Goal: Information Seeking & Learning: Check status

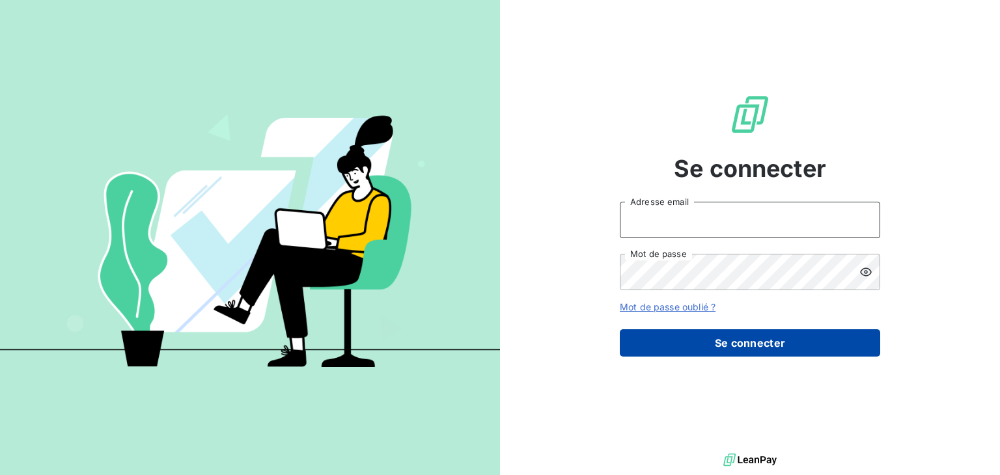
type input "[EMAIL_ADDRESS][DOMAIN_NAME]"
click at [700, 342] on button "Se connecter" at bounding box center [750, 342] width 260 height 27
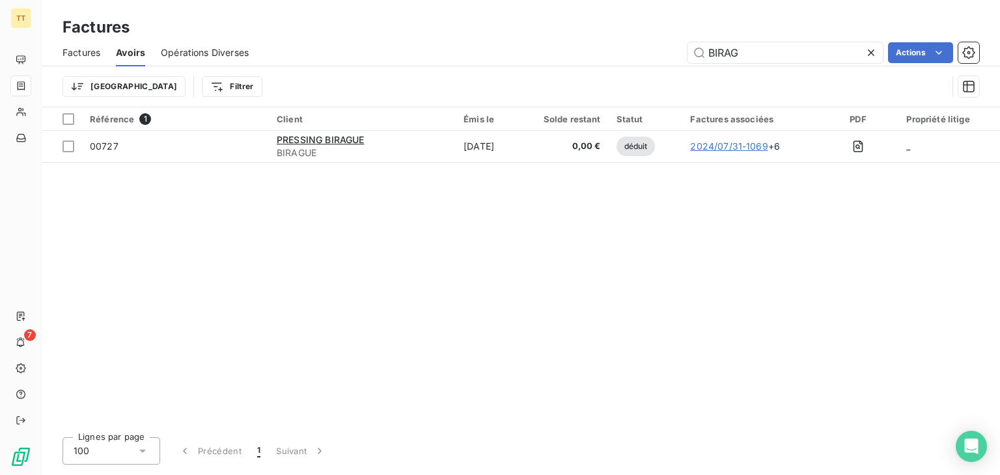
click at [70, 61] on div "Factures" at bounding box center [81, 52] width 38 height 27
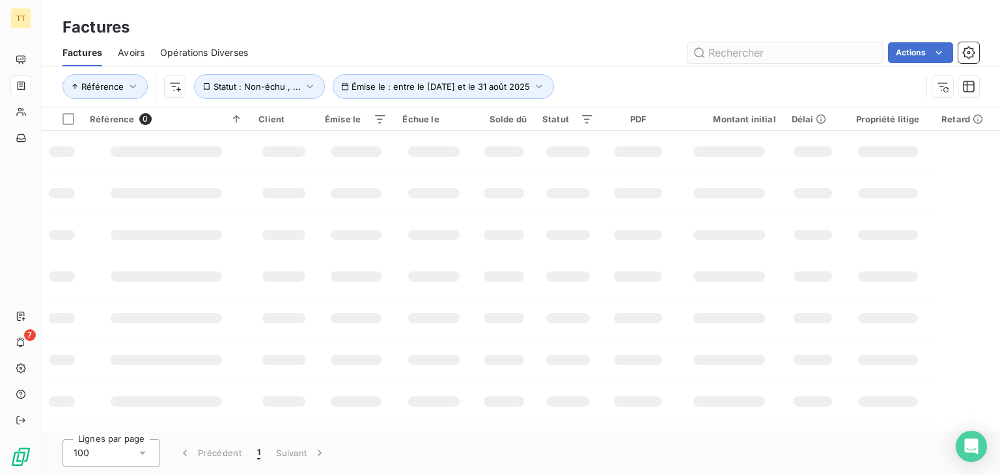
click at [781, 53] on input "text" at bounding box center [784, 52] width 195 height 21
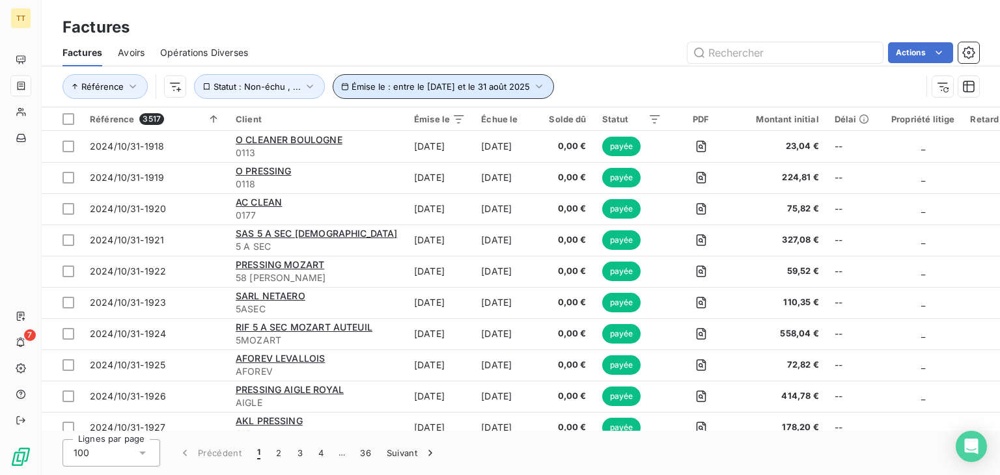
click at [479, 87] on span "Émise le : entre le [DATE] et le 31 août 2025" at bounding box center [440, 86] width 178 height 10
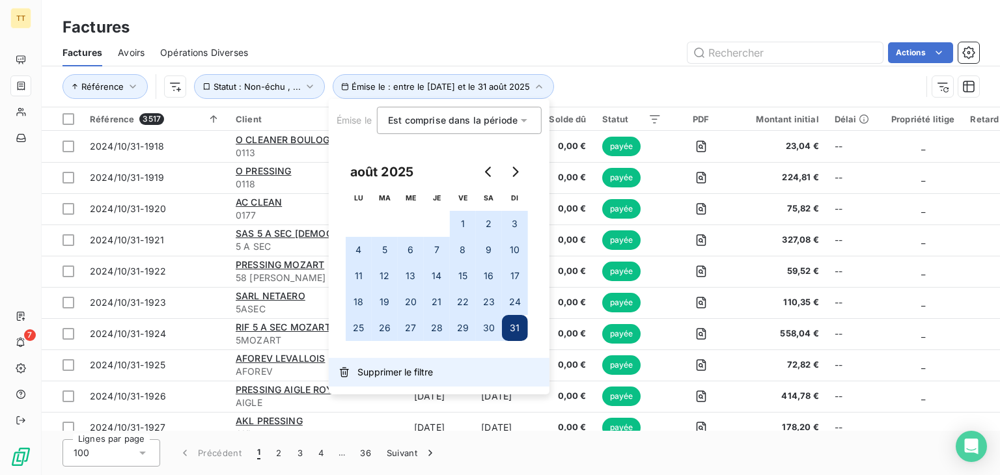
click at [376, 382] on button "Supprimer le filtre" at bounding box center [439, 372] width 221 height 29
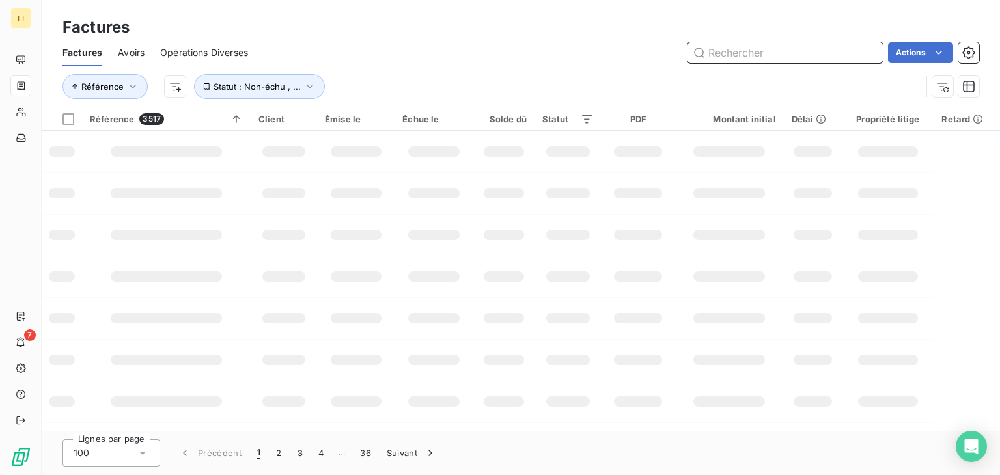
click at [743, 57] on input "text" at bounding box center [784, 52] width 195 height 21
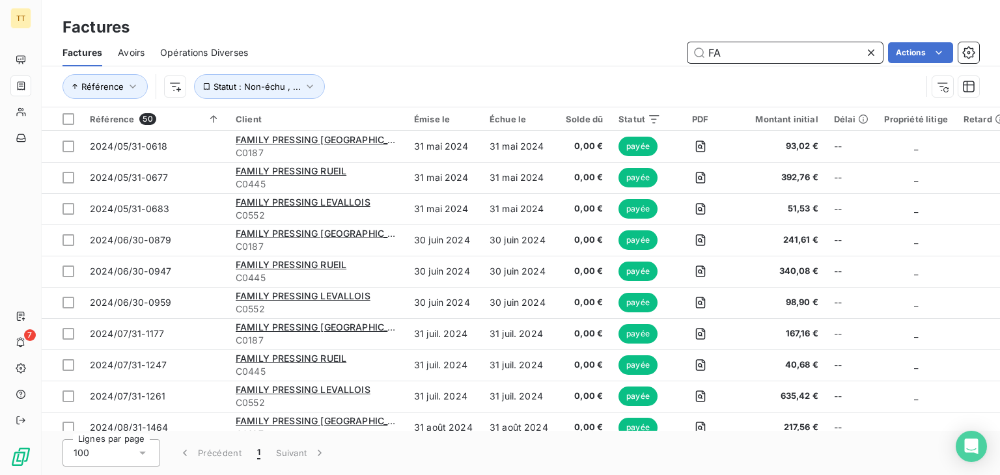
type input "F"
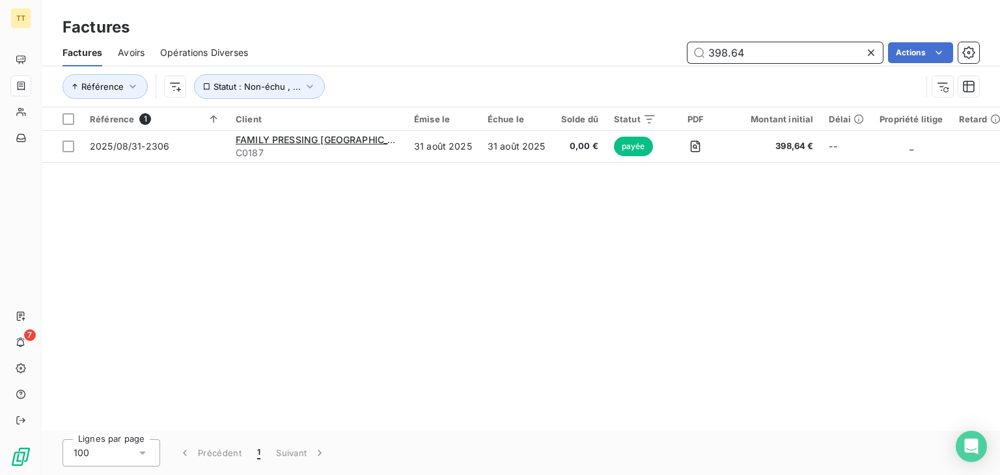
click at [793, 42] on input "398.64" at bounding box center [784, 52] width 195 height 21
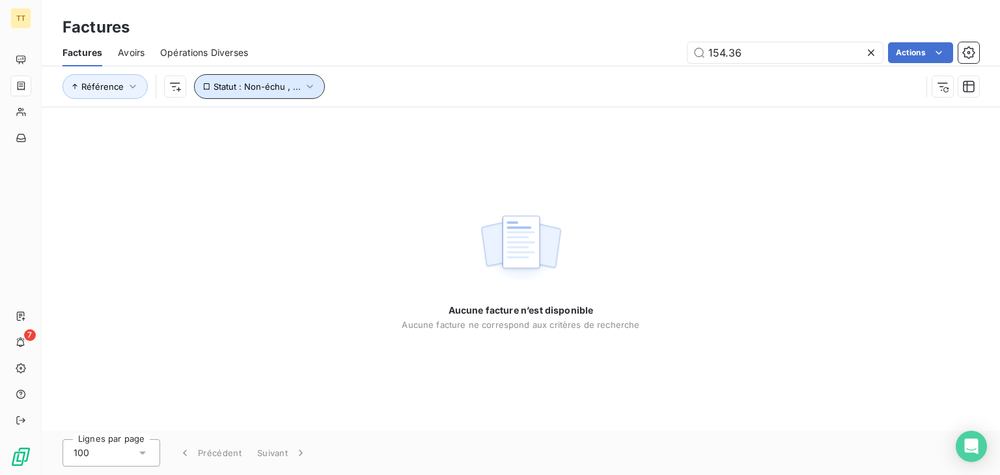
click at [273, 90] on span "Statut : Non-échu , ..." at bounding box center [256, 86] width 87 height 10
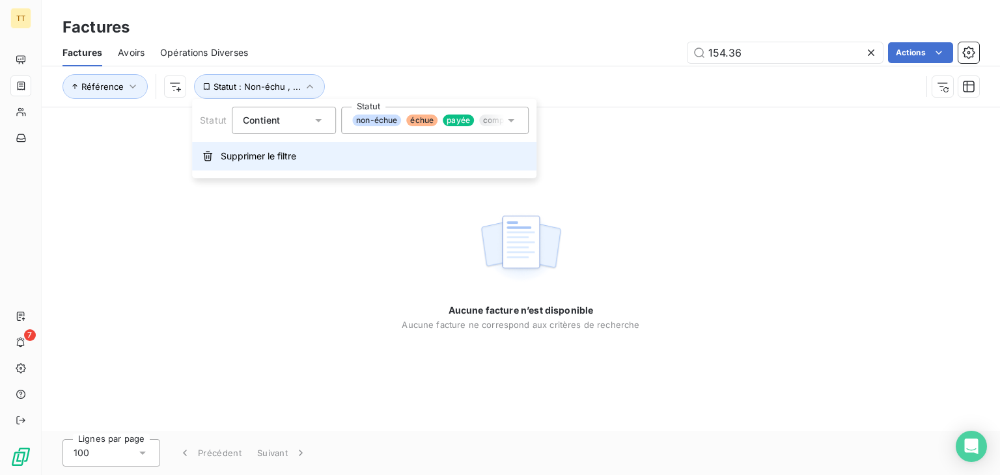
click at [267, 163] on button "Supprimer le filtre" at bounding box center [364, 156] width 344 height 29
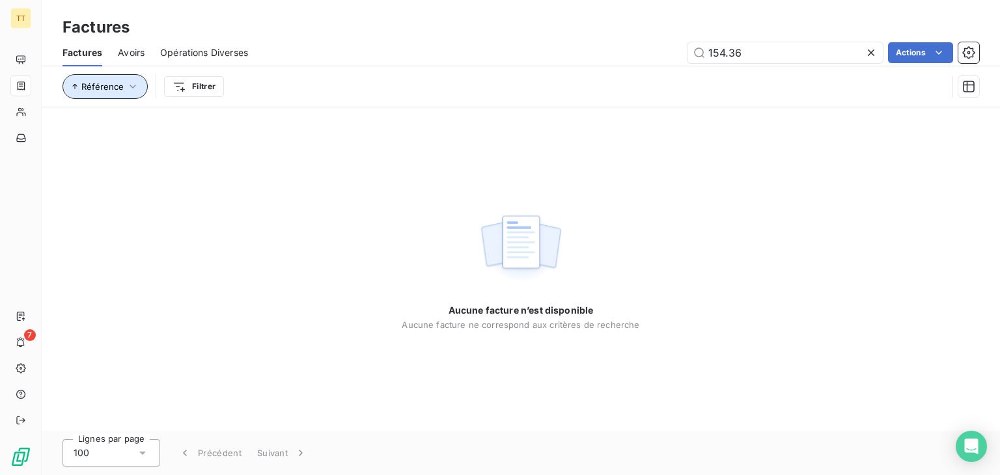
click at [120, 94] on button "Référence" at bounding box center [104, 86] width 85 height 25
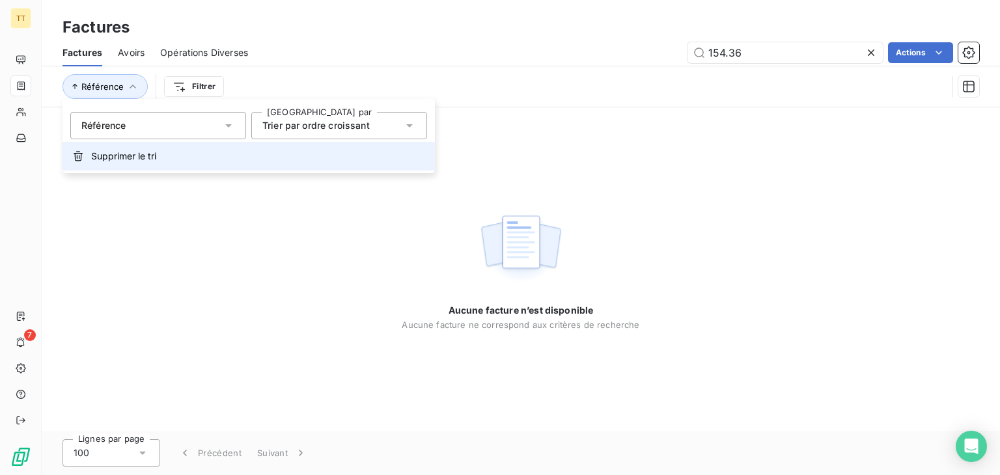
click at [120, 158] on span "Supprimer le tri" at bounding box center [123, 156] width 65 height 13
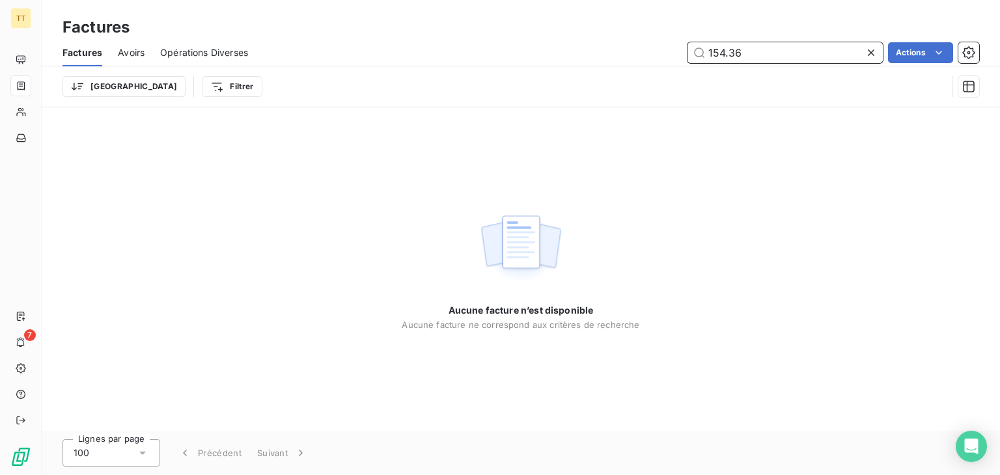
click at [743, 50] on input "154.36" at bounding box center [784, 52] width 195 height 21
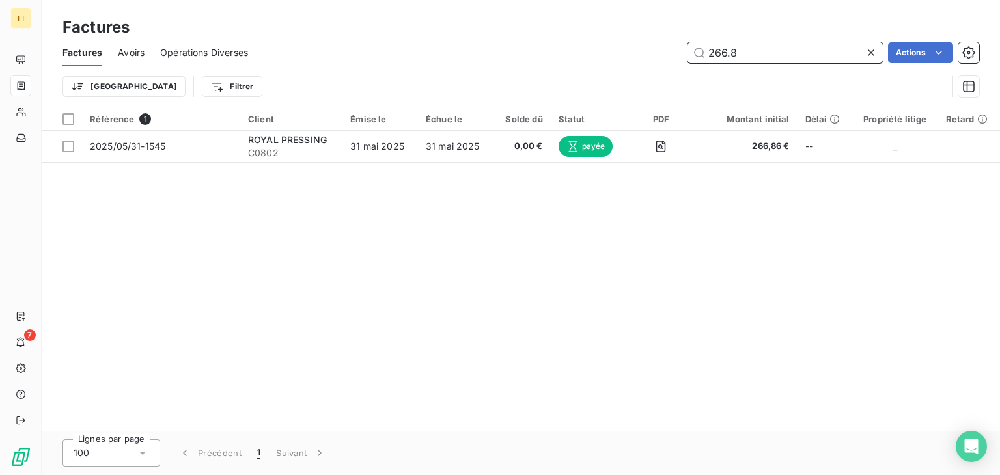
click at [749, 58] on input "266.8" at bounding box center [784, 52] width 195 height 21
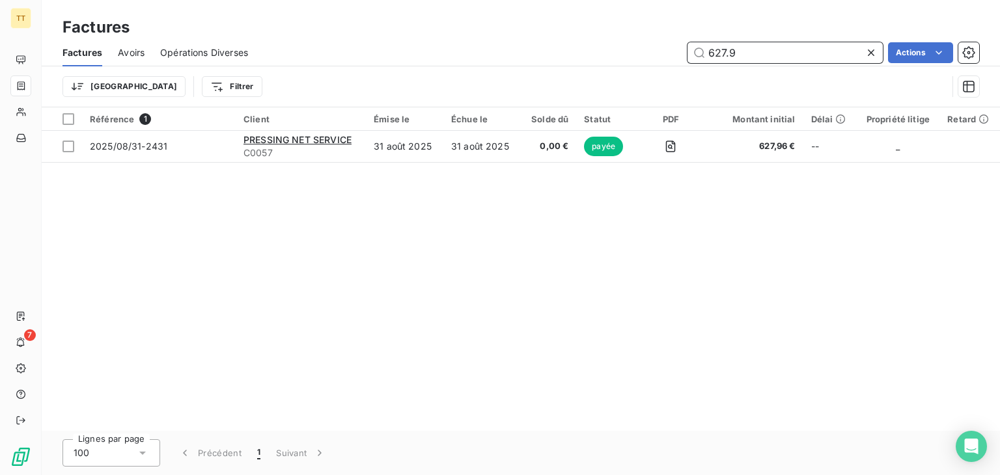
click at [782, 55] on input "627.9" at bounding box center [784, 52] width 195 height 21
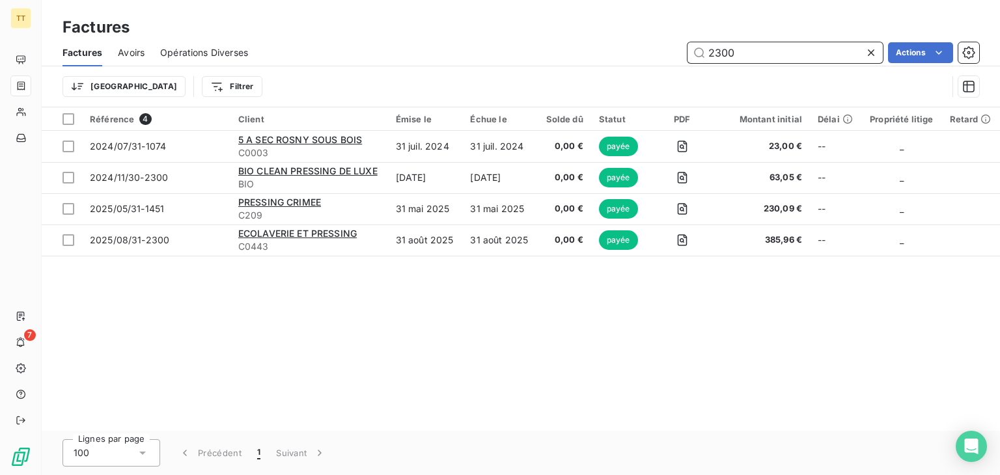
click at [737, 42] on input "2300" at bounding box center [784, 52] width 195 height 21
click at [737, 44] on input "2300" at bounding box center [784, 52] width 195 height 21
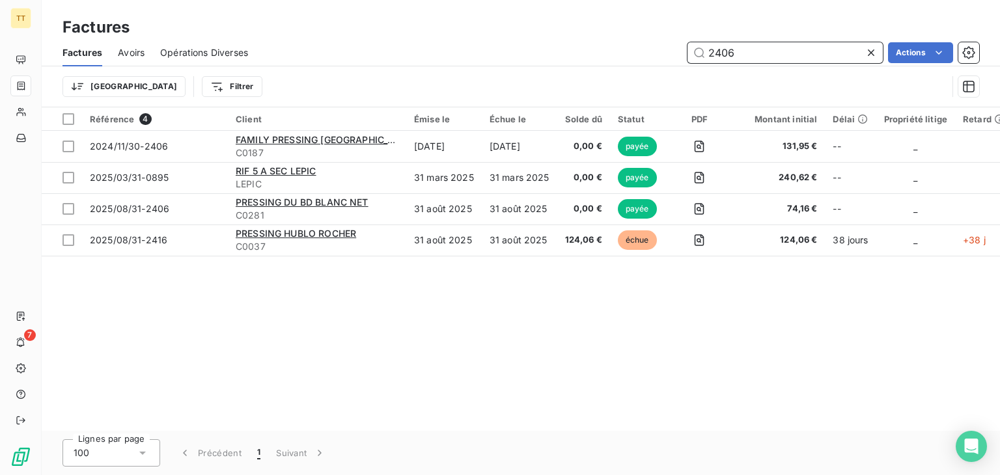
click at [818, 43] on input "2406" at bounding box center [784, 52] width 195 height 21
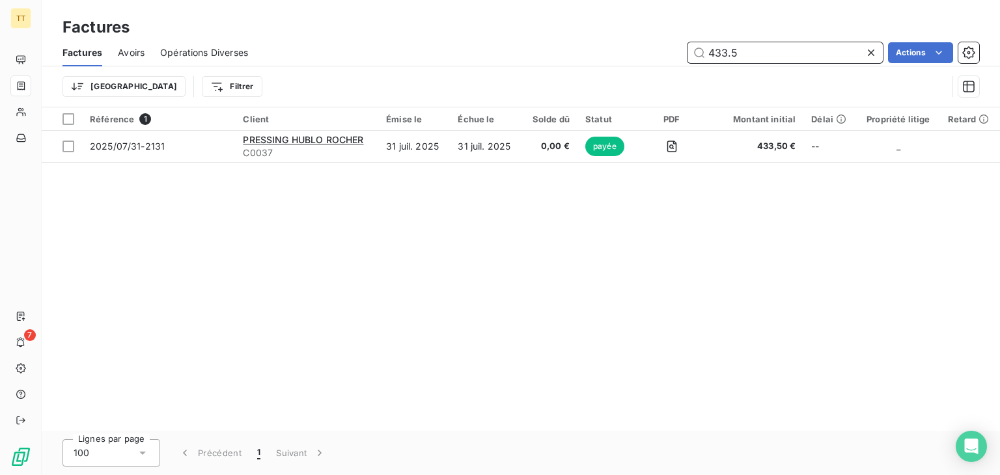
click at [821, 55] on input "433.5" at bounding box center [784, 52] width 195 height 21
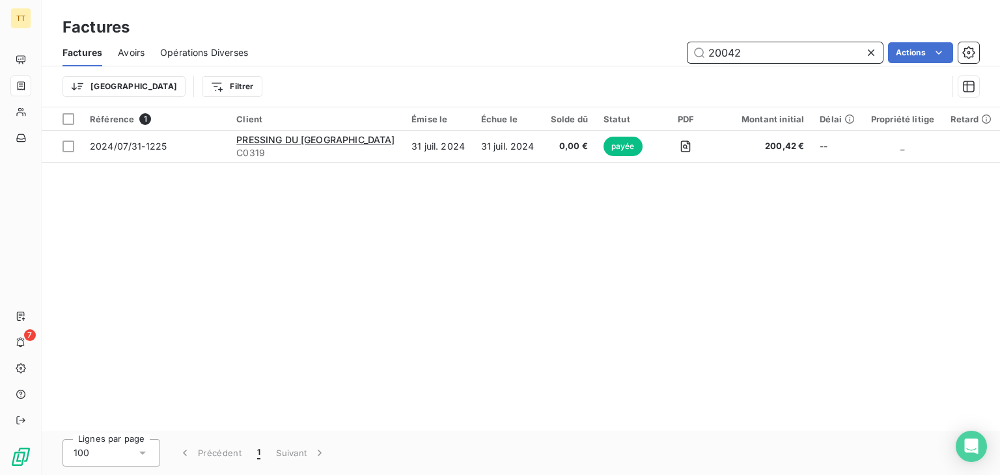
click at [731, 53] on input "20042" at bounding box center [784, 52] width 195 height 21
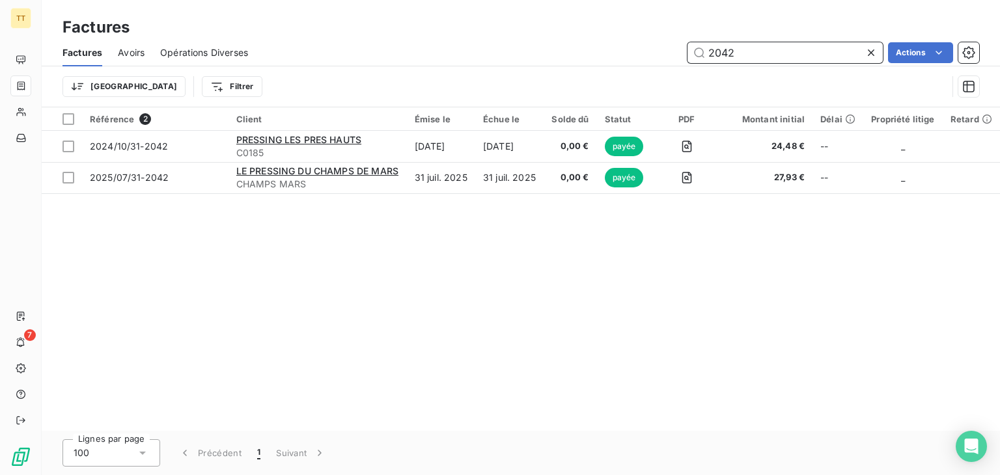
click at [722, 50] on input "2042" at bounding box center [784, 52] width 195 height 21
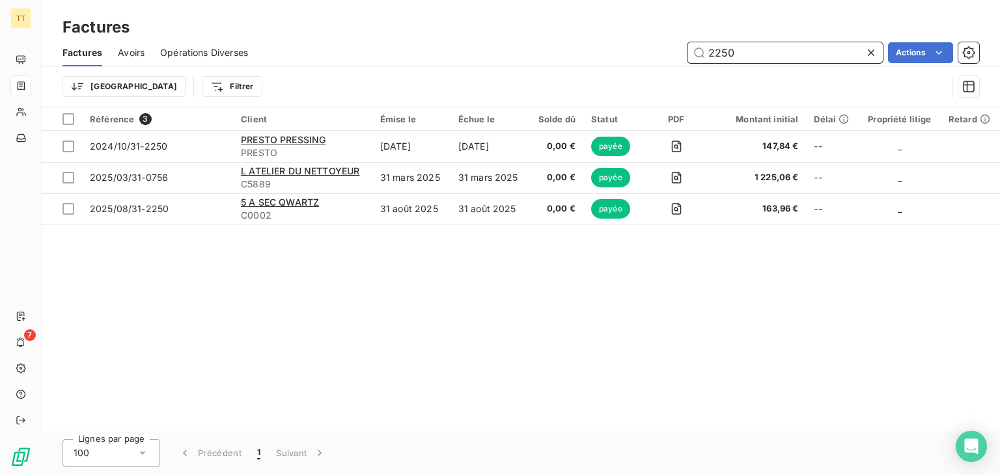
click at [721, 58] on input "2250" at bounding box center [784, 52] width 195 height 21
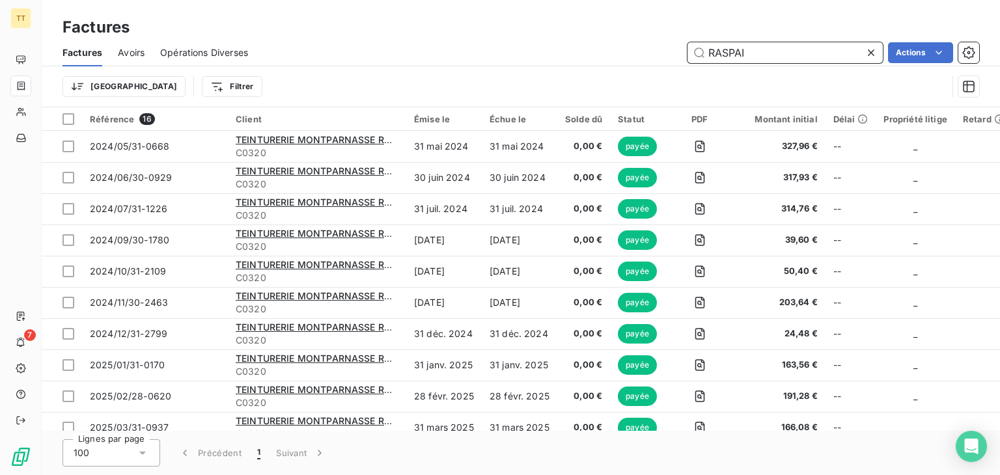
click at [810, 52] on input "RASPAI" at bounding box center [784, 52] width 195 height 21
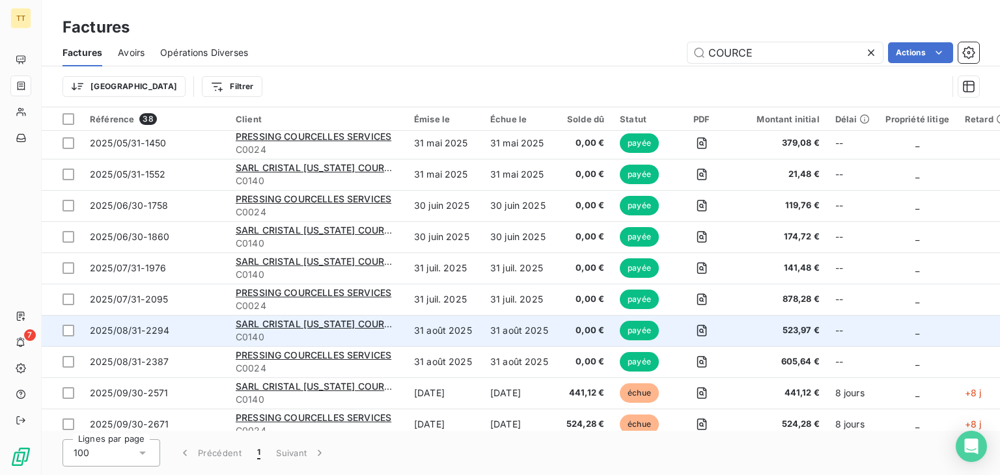
scroll to position [893, 0]
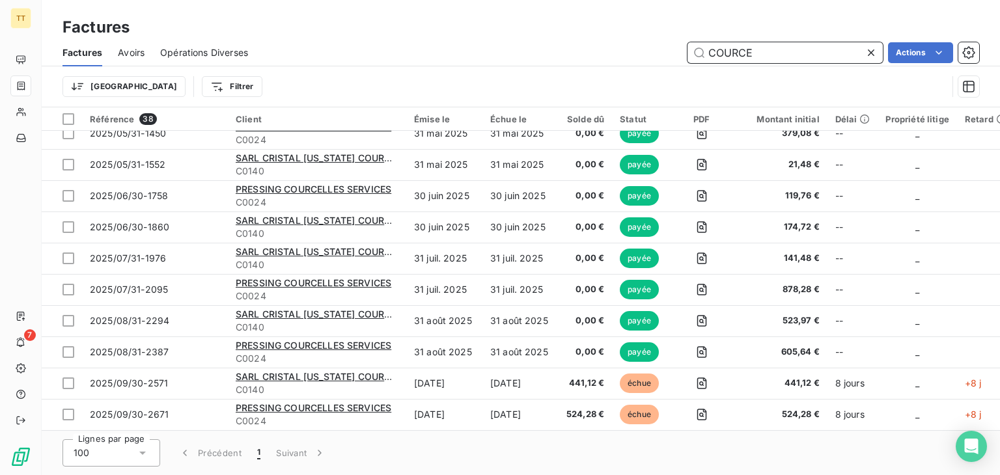
click at [739, 58] on input "COURCE" at bounding box center [784, 52] width 195 height 21
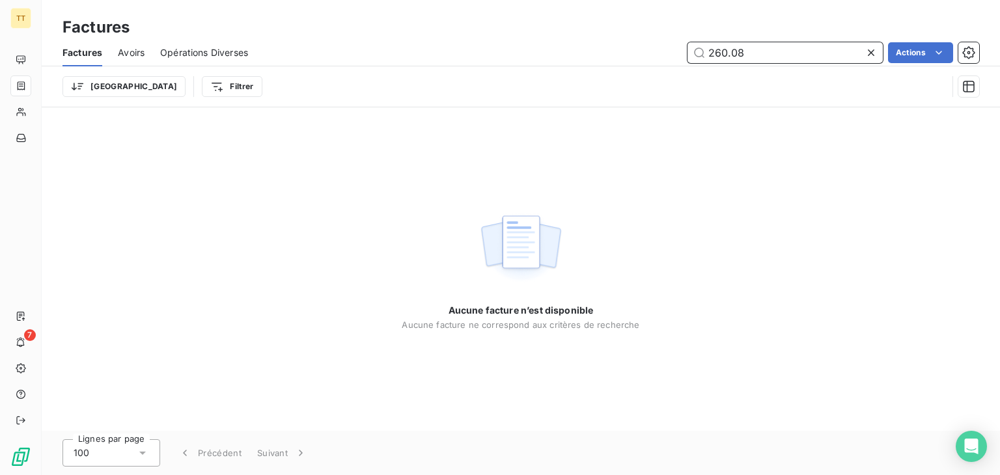
click at [750, 56] on input "260.08" at bounding box center [784, 52] width 195 height 21
click at [742, 37] on div "Factures" at bounding box center [521, 27] width 958 height 23
click at [751, 48] on input "299.16" at bounding box center [784, 52] width 195 height 21
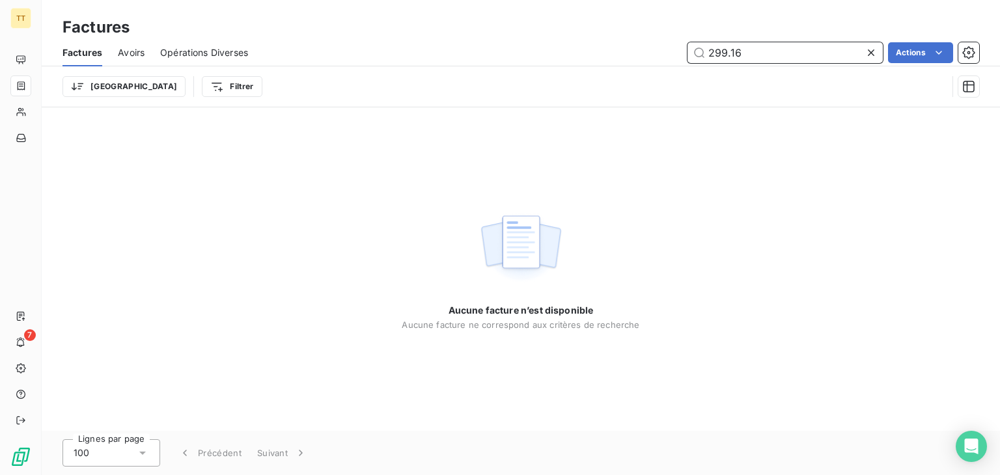
click at [751, 48] on input "299.16" at bounding box center [784, 52] width 195 height 21
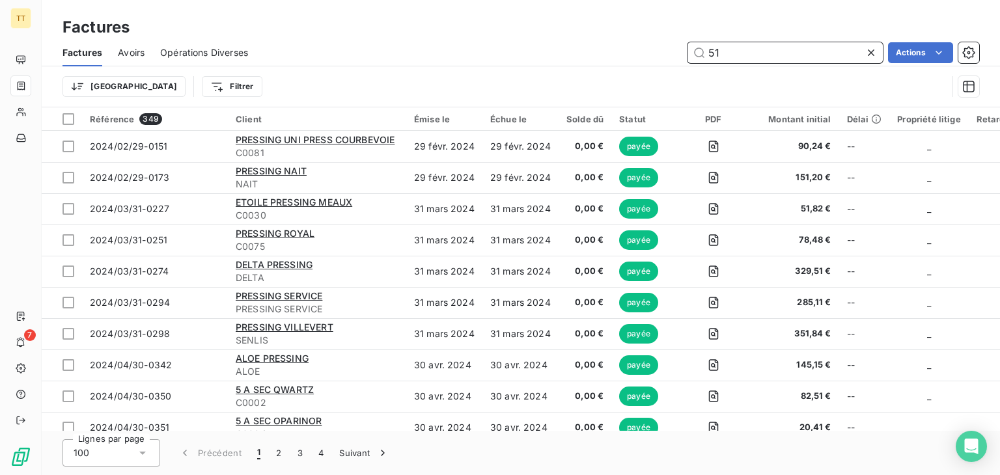
type input "5"
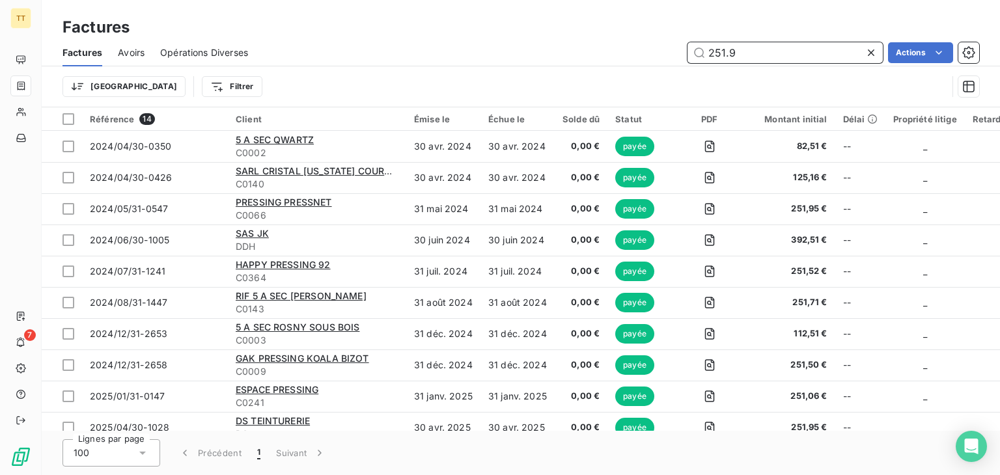
type input "251.93"
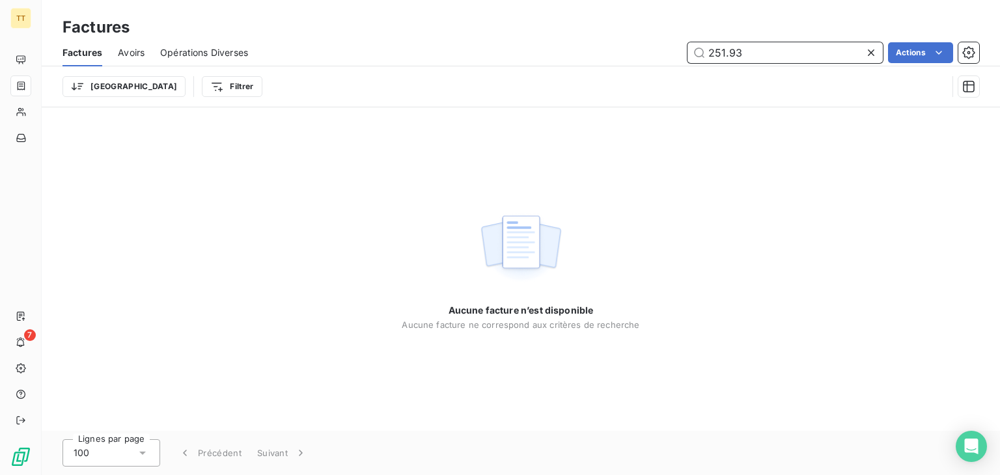
click at [759, 54] on input "251.93" at bounding box center [784, 52] width 195 height 21
type input "1"
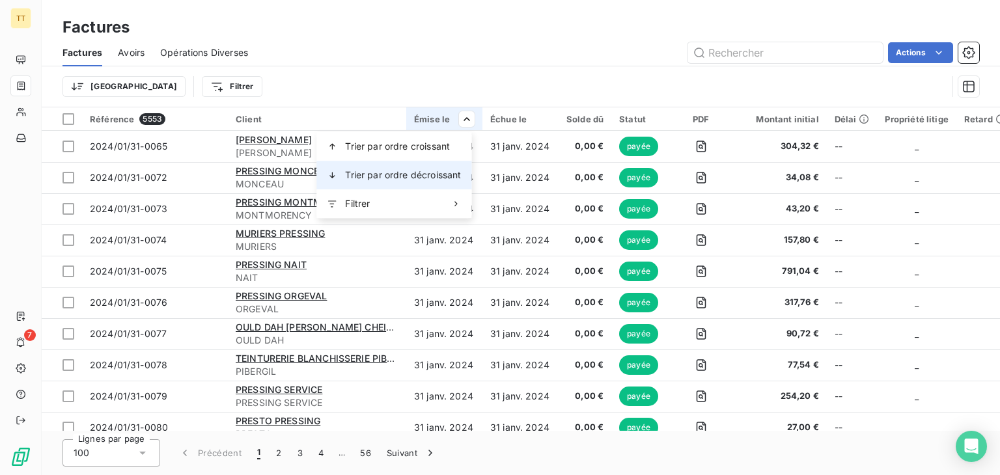
click at [432, 167] on div "Trier par ordre décroissant" at bounding box center [393, 175] width 155 height 29
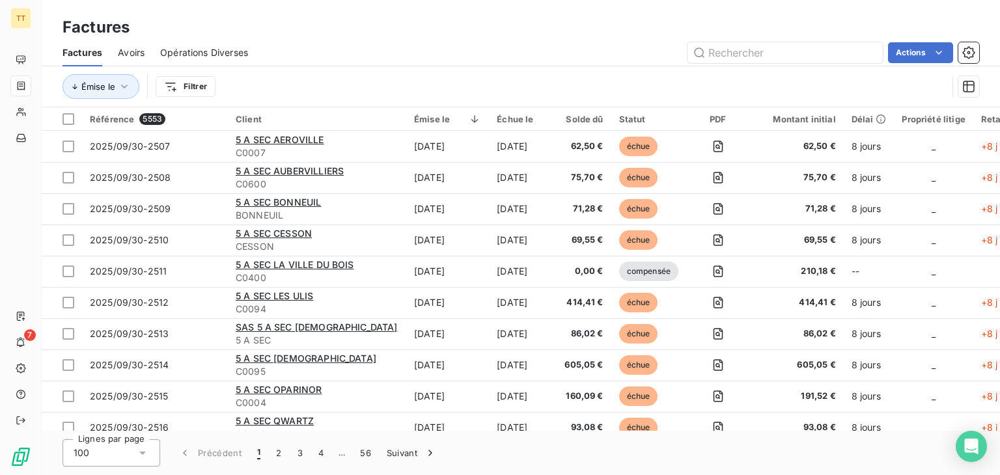
click at [462, 79] on div "Émise le Filtrer" at bounding box center [504, 86] width 885 height 25
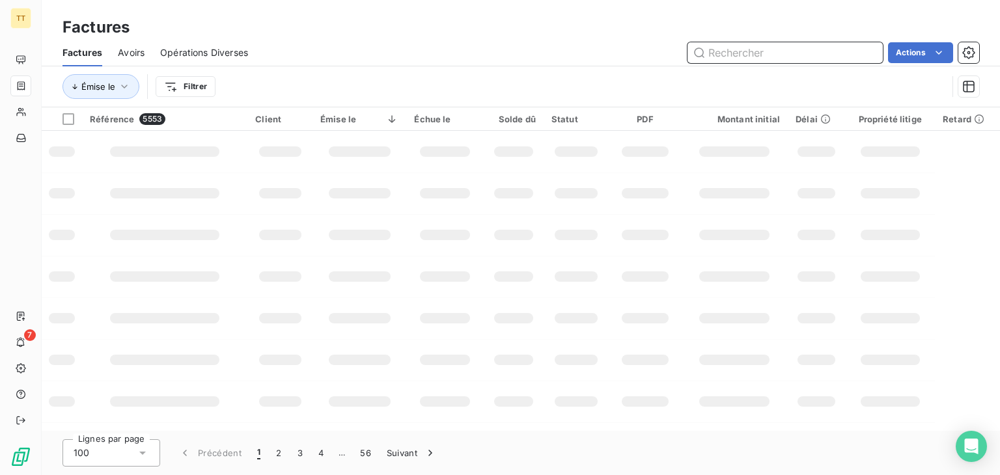
click at [767, 57] on input "text" at bounding box center [784, 52] width 195 height 21
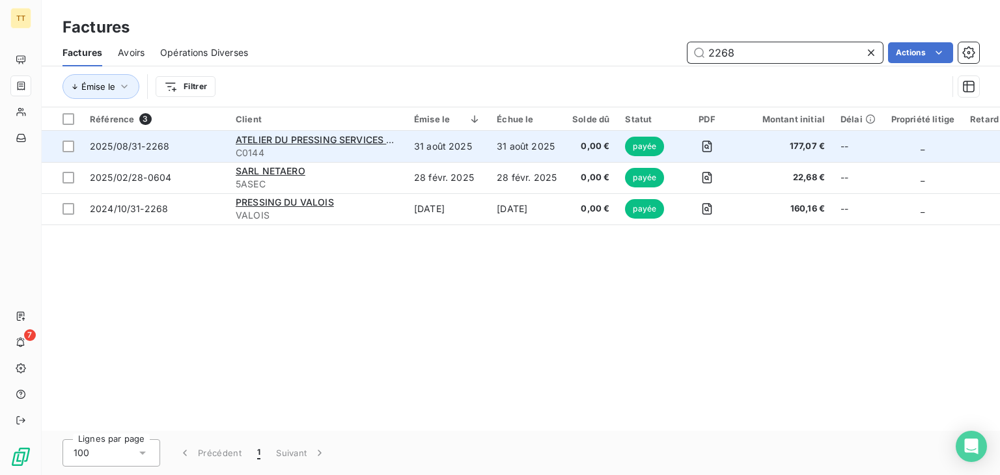
type input "2268"
click at [439, 144] on td "31 août 2025" at bounding box center [447, 146] width 83 height 31
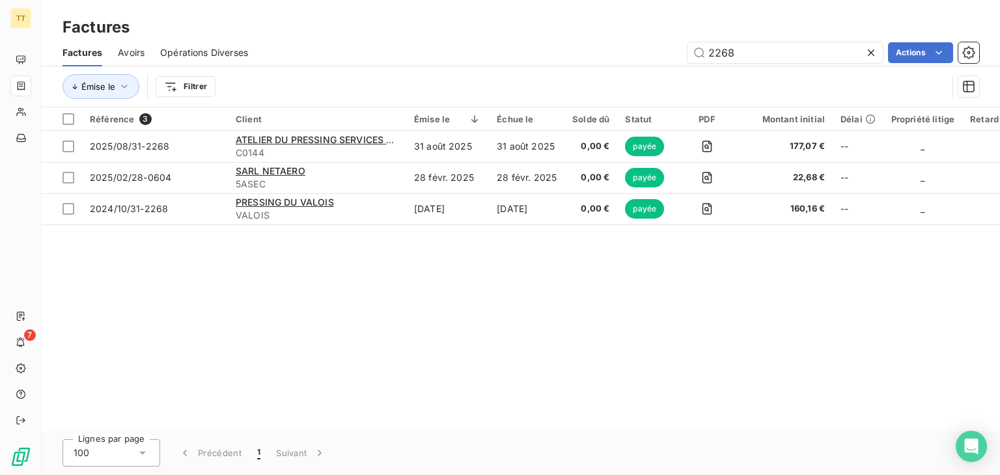
click at [783, 64] on div "Factures Avoirs Opérations Diverses 2268 Actions" at bounding box center [521, 52] width 958 height 27
click at [782, 64] on div "Factures Avoirs Opérations Diverses 2268 Actions" at bounding box center [521, 52] width 958 height 27
click at [776, 58] on input "2268" at bounding box center [784, 52] width 195 height 21
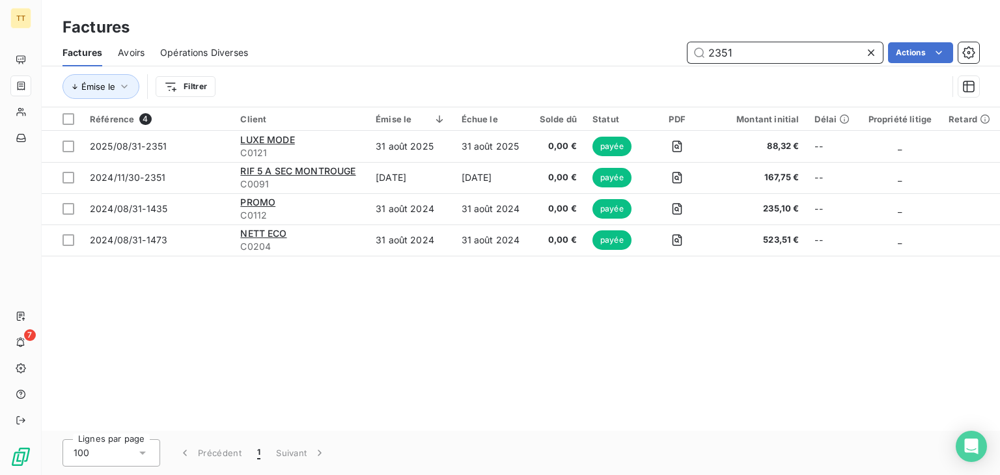
click at [784, 61] on input "2351" at bounding box center [784, 52] width 195 height 21
click at [780, 57] on input "2351" at bounding box center [784, 52] width 195 height 21
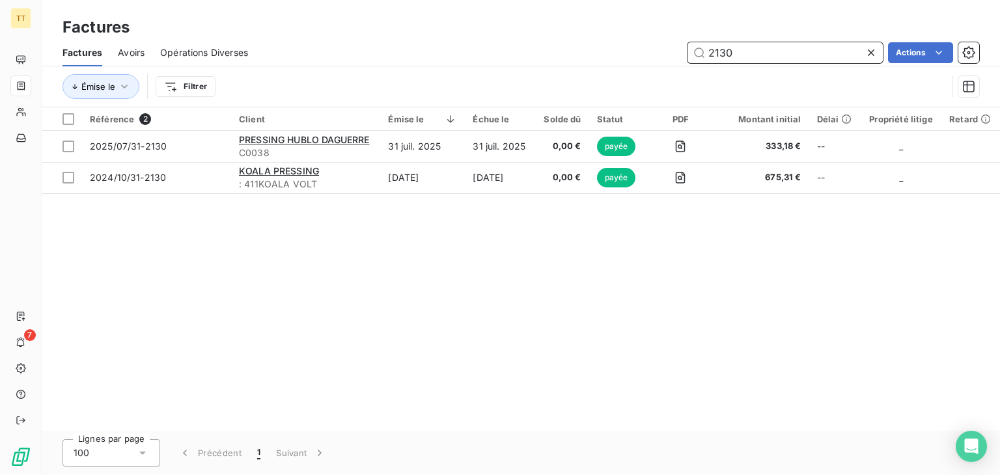
click at [752, 50] on input "2130" at bounding box center [784, 52] width 195 height 21
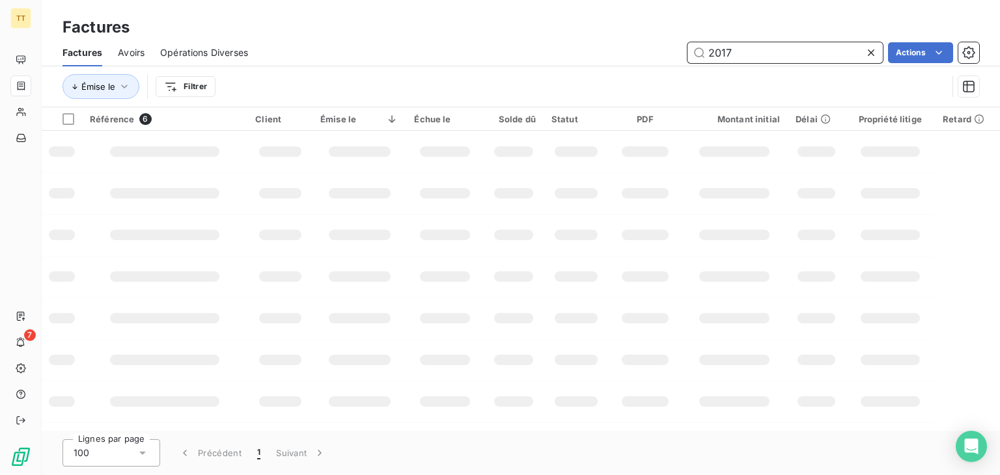
click at [769, 46] on input "2017" at bounding box center [784, 52] width 195 height 21
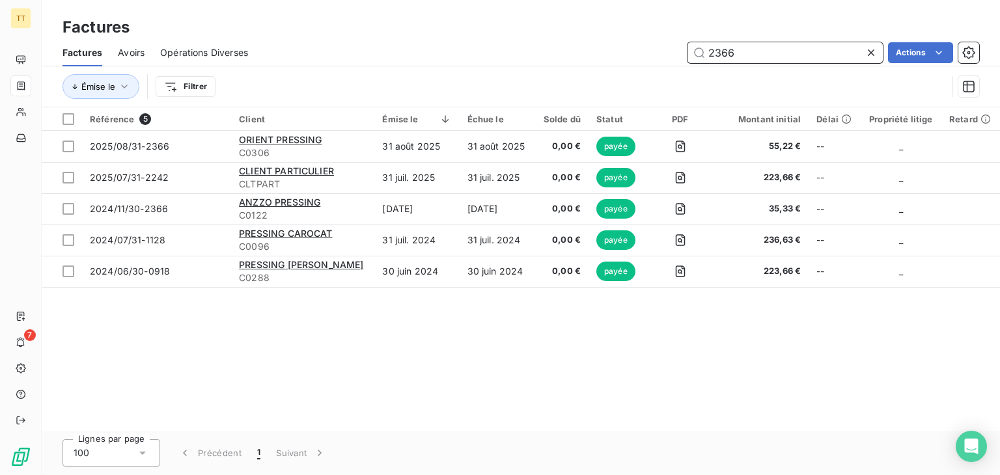
click at [794, 59] on input "2366" at bounding box center [784, 52] width 195 height 21
click at [793, 59] on input "2366" at bounding box center [784, 52] width 195 height 21
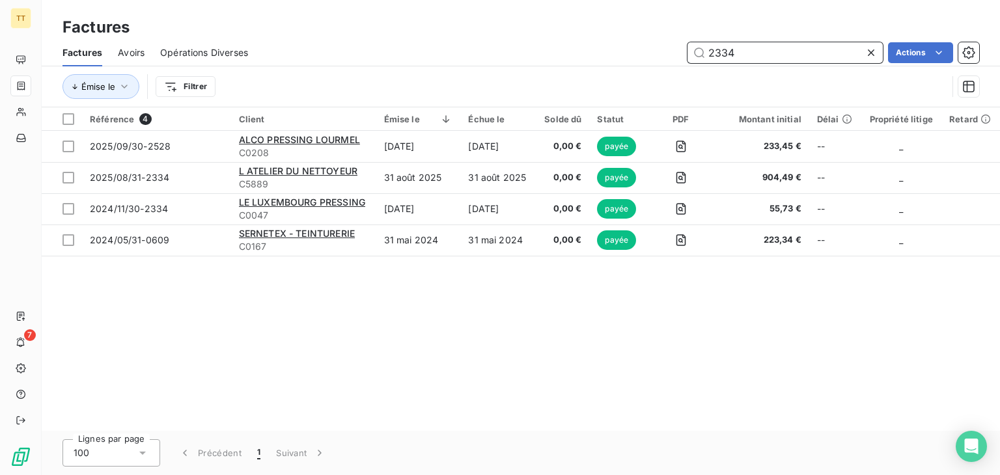
type input "2334"
